Goal: Transaction & Acquisition: Purchase product/service

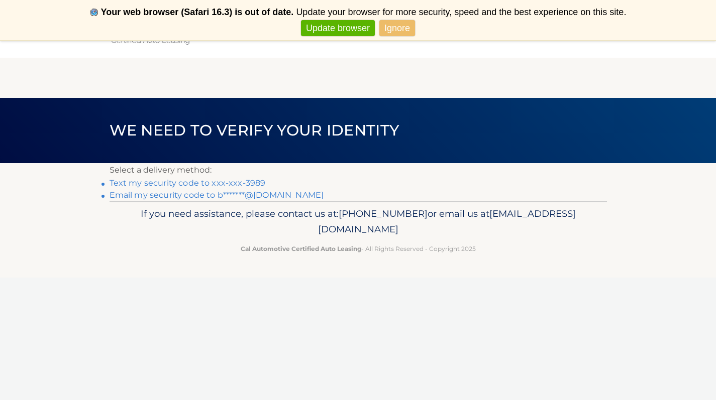
click at [235, 183] on link "Text my security code to xxx-xxx-3989" at bounding box center [188, 183] width 156 height 10
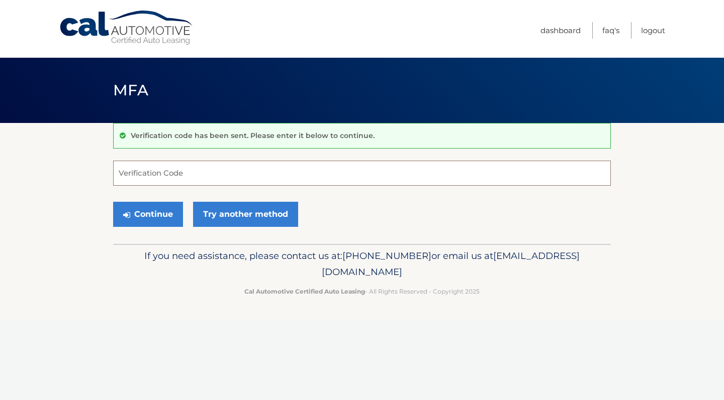
click at [197, 171] on input "Verification Code" at bounding box center [361, 173] width 497 height 25
click at [266, 171] on input "Verification Code" at bounding box center [361, 173] width 497 height 25
type input "876053"
click at [146, 216] on button "Continue" at bounding box center [148, 214] width 70 height 25
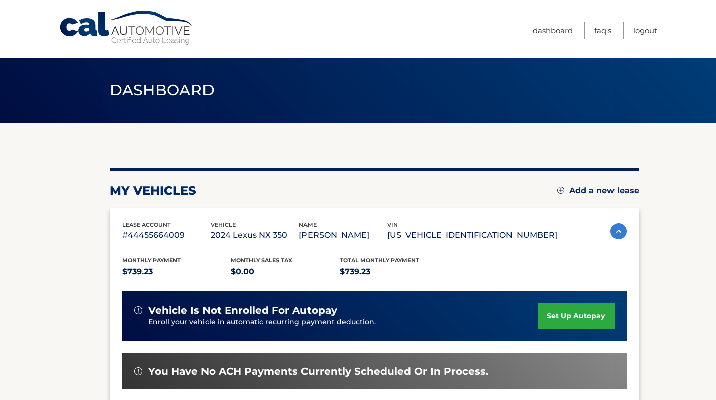
scroll to position [206, 0]
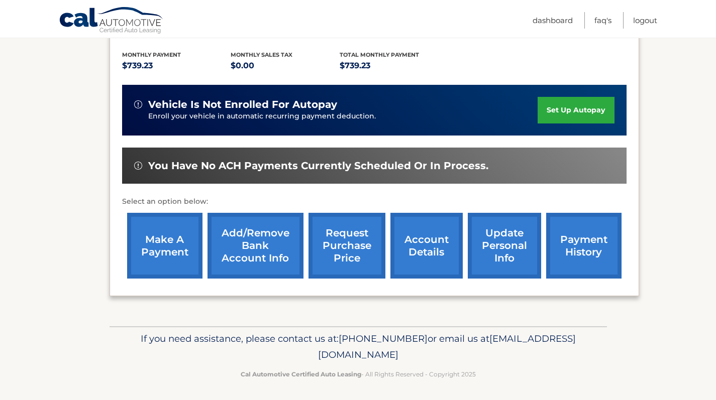
click at [151, 245] on link "make a payment" at bounding box center [164, 246] width 75 height 66
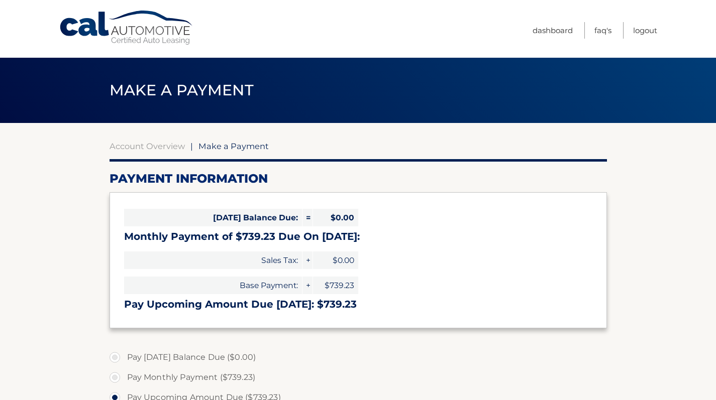
select select "YmUwZWM4MDgtMGI4Ny00MmU3LTgyNGQtN2MxNTY4MWJkNmNi"
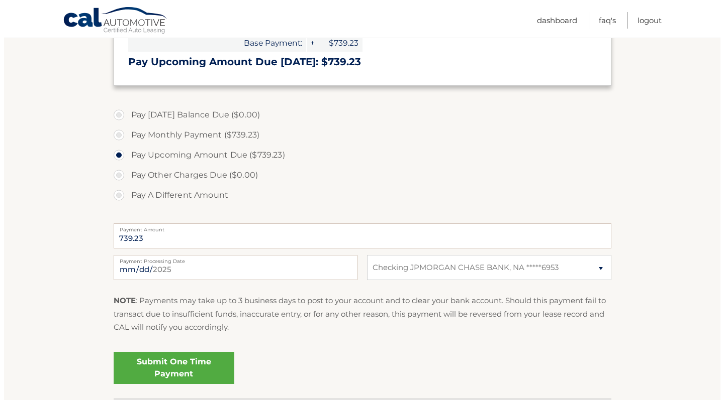
scroll to position [273, 0]
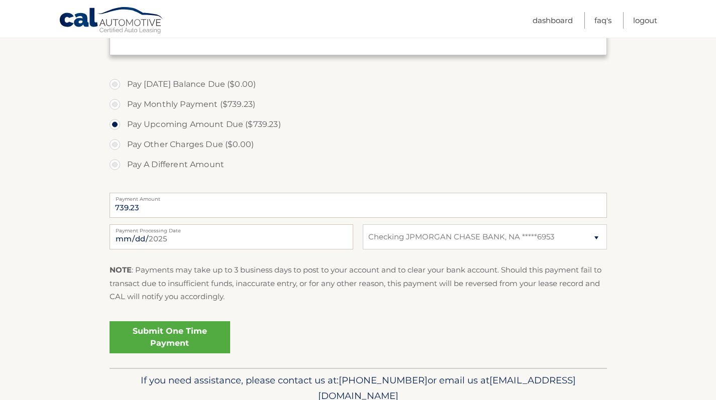
click at [166, 328] on link "Submit One Time Payment" at bounding box center [170, 338] width 121 height 32
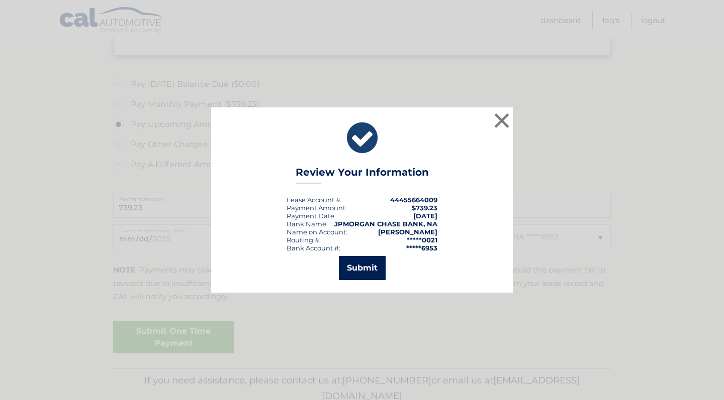
click at [370, 268] on button "Submit" at bounding box center [362, 268] width 47 height 24
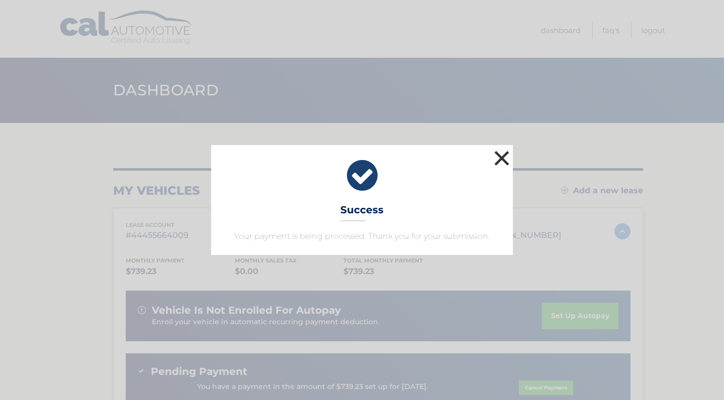
click at [500, 156] on button "×" at bounding box center [501, 158] width 20 height 20
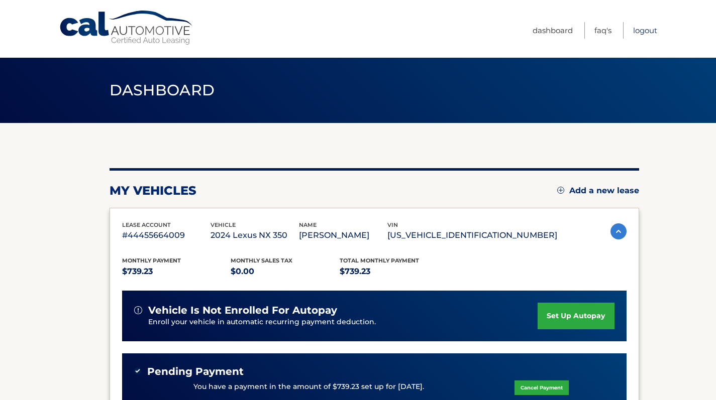
click at [649, 30] on link "Logout" at bounding box center [645, 30] width 24 height 17
